Goal: Task Accomplishment & Management: Manage account settings

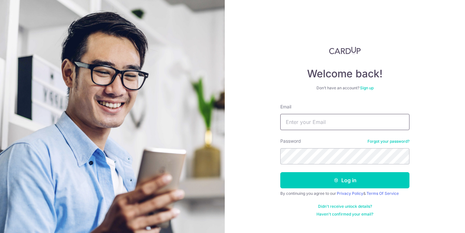
type input "[EMAIL_ADDRESS][DOMAIN_NAME]"
click at [345, 180] on button "Log in" at bounding box center [344, 180] width 129 height 16
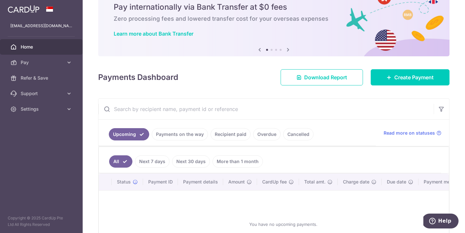
click at [182, 135] on div at bounding box center [235, 117] width 470 height 235
click at [73, 65] on link "Pay" at bounding box center [41, 63] width 83 height 16
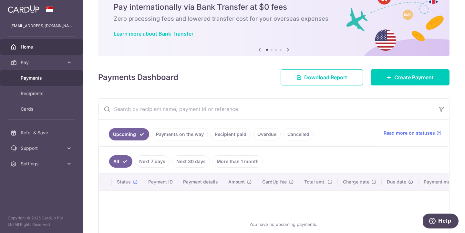
click at [57, 79] on span "Payments" at bounding box center [42, 78] width 43 height 6
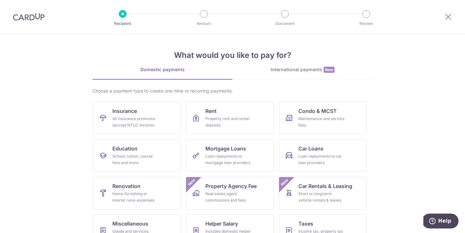
scroll to position [5, 0]
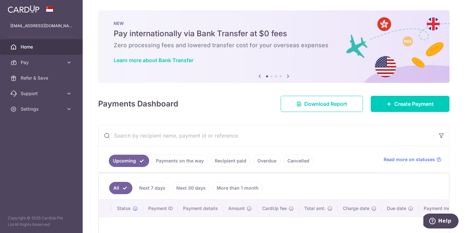
scroll to position [62, 0]
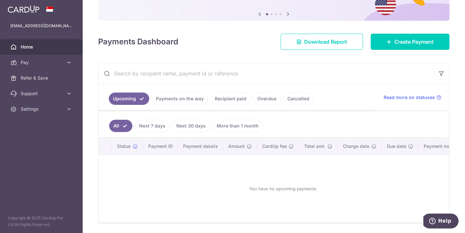
click at [240, 101] on link "Recipient paid" at bounding box center [231, 98] width 40 height 12
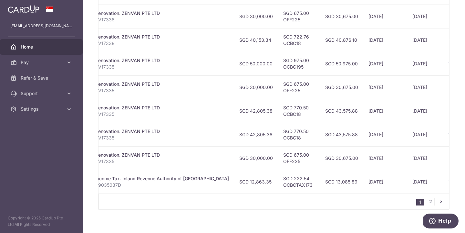
scroll to position [239, 0]
